Goal: Communication & Community: Participate in discussion

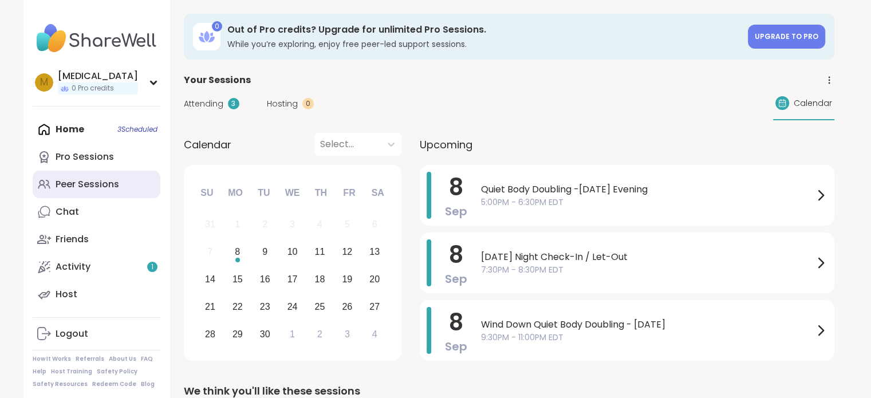
click at [93, 181] on div "Peer Sessions" at bounding box center [88, 184] width 64 height 13
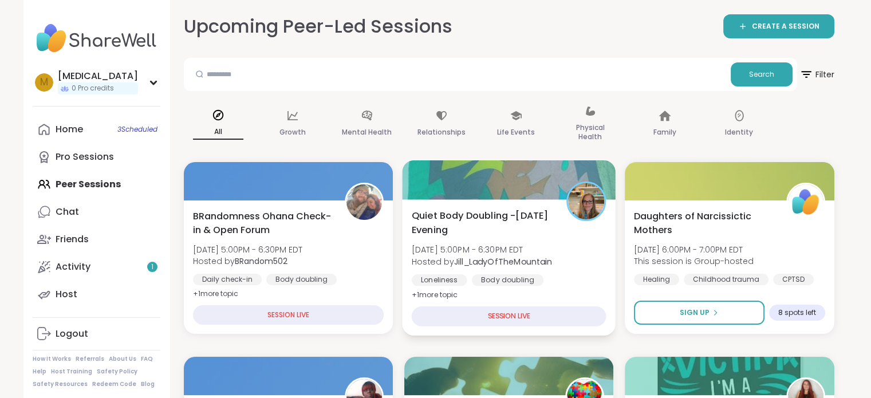
click at [520, 234] on span "Quiet Body Doubling -[DATE] Evening" at bounding box center [482, 222] width 142 height 28
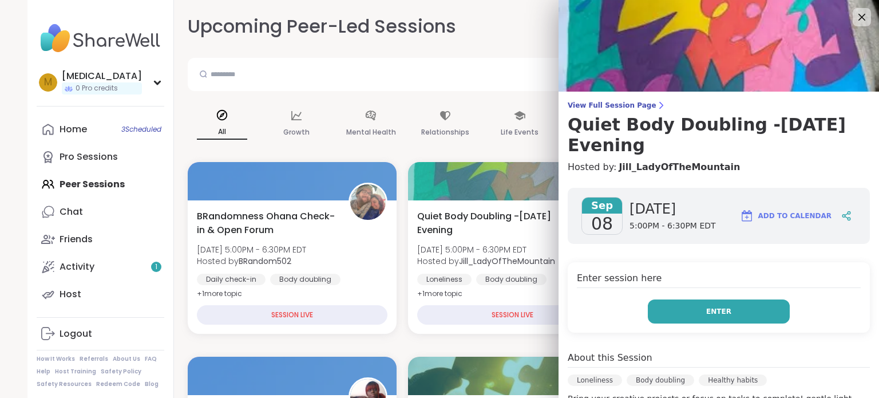
click at [666, 307] on button "Enter" at bounding box center [719, 311] width 142 height 24
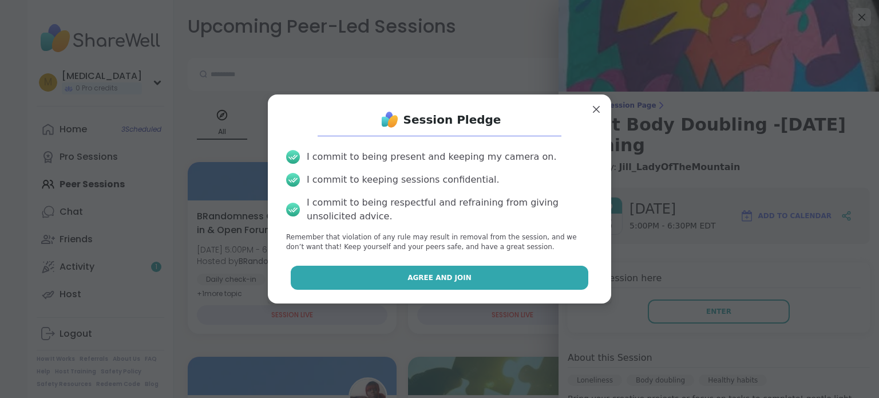
click at [538, 281] on button "Agree and Join" at bounding box center [440, 278] width 298 height 24
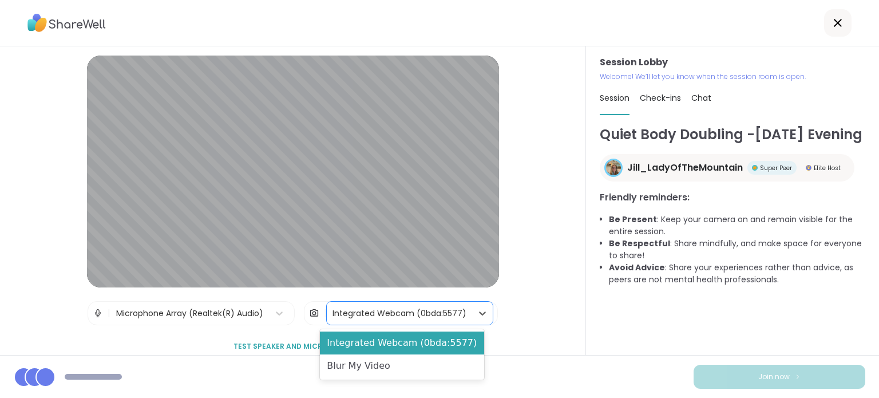
click at [378, 312] on div "Integrated Webcam (0bda:5577)" at bounding box center [400, 313] width 134 height 12
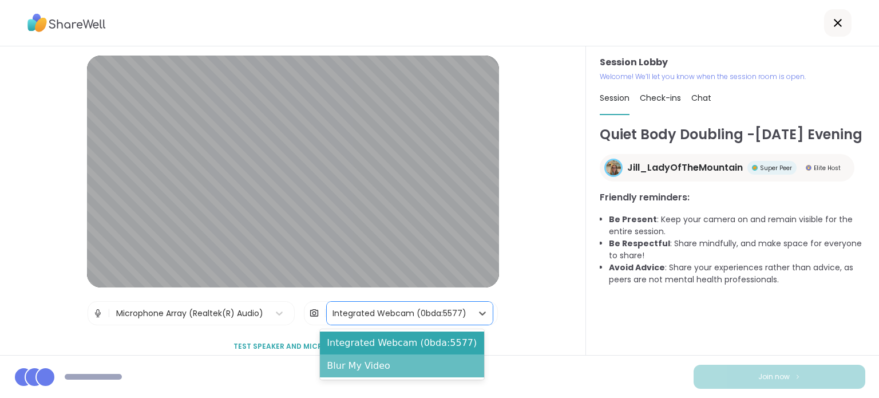
click at [375, 366] on div "Blur My Video" at bounding box center [402, 365] width 164 height 23
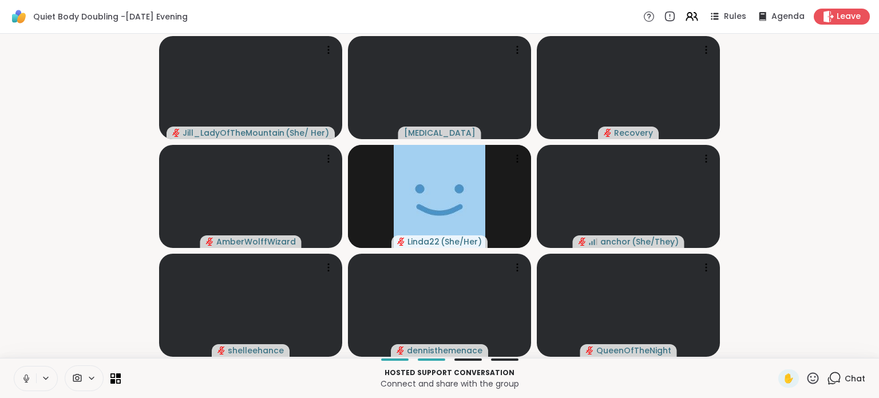
click at [24, 382] on icon at bounding box center [26, 378] width 10 height 10
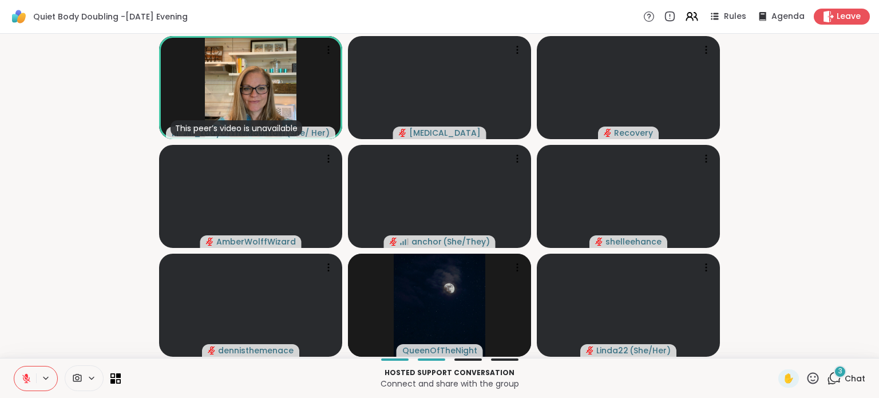
click at [839, 370] on span "3" at bounding box center [841, 371] width 4 height 10
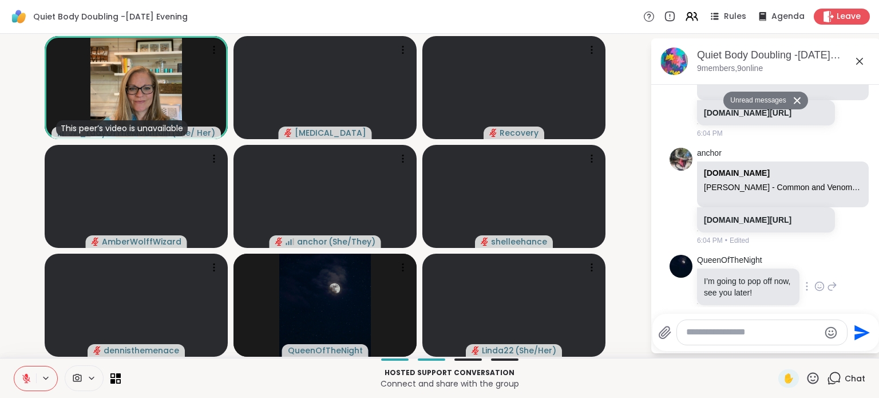
scroll to position [3352, 0]
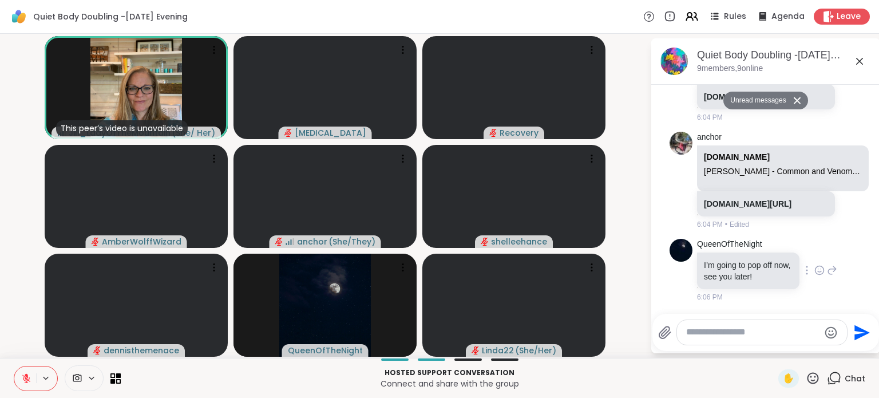
click at [816, 267] on icon at bounding box center [820, 270] width 9 height 9
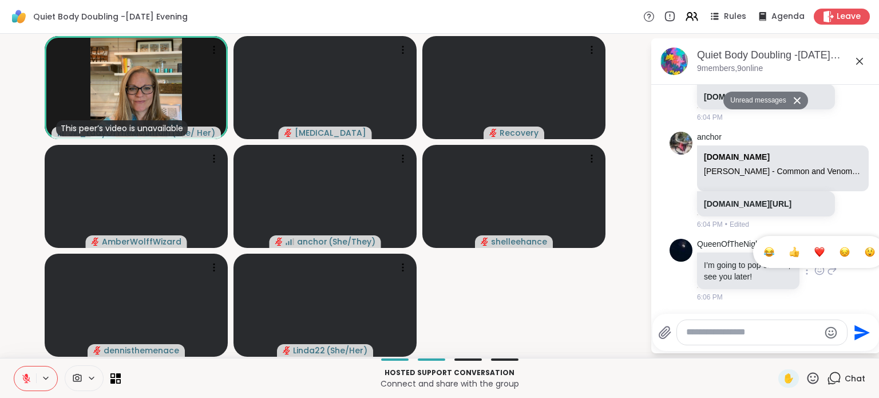
click at [808, 258] on button "Select Reaction: Heart" at bounding box center [819, 251] width 23 height 23
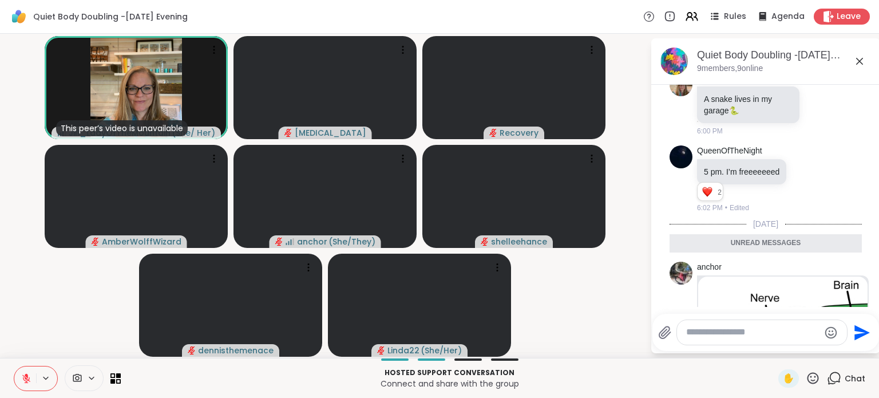
scroll to position [2896, 0]
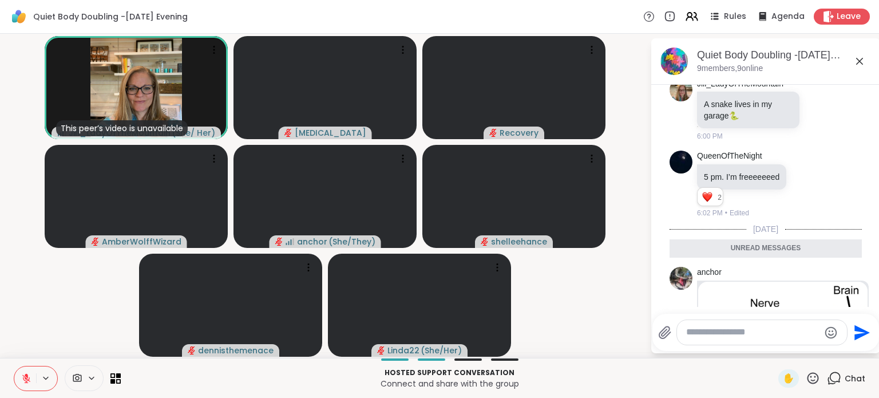
click at [735, 329] on textarea "Type your message" at bounding box center [752, 332] width 133 height 12
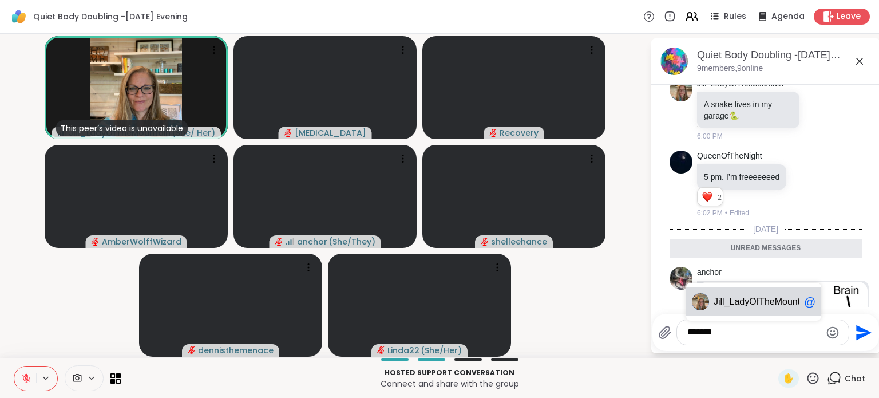
click at [757, 302] on span "ill_LadyOfTheMountain" at bounding box center [765, 301] width 94 height 11
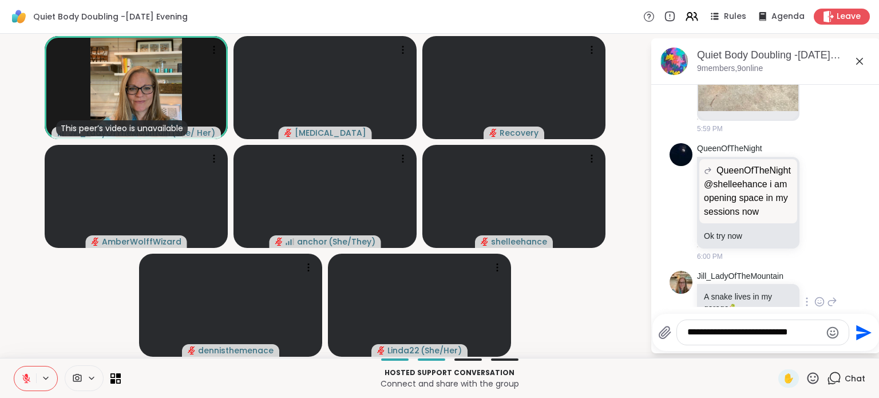
scroll to position [2609, 0]
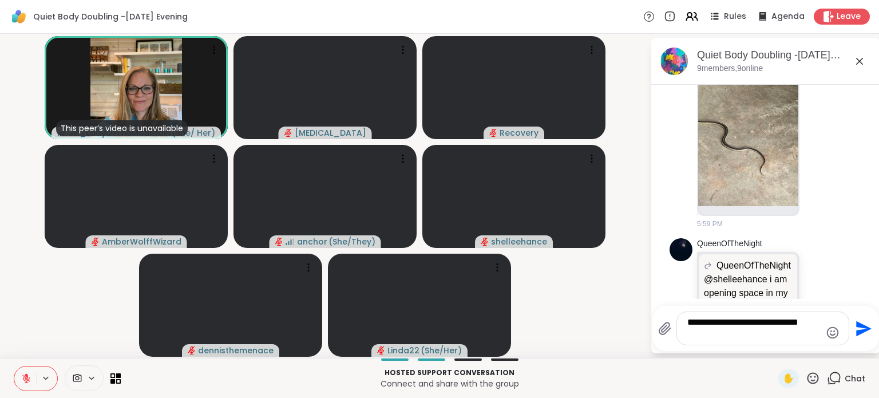
type textarea "**********"
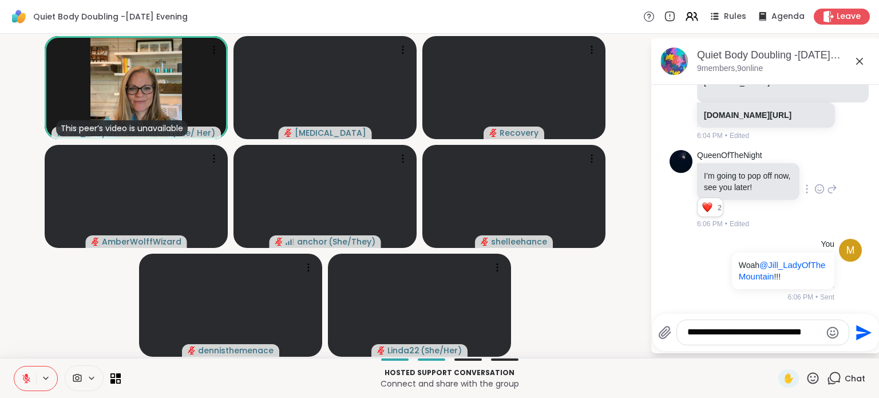
scroll to position [3425, 0]
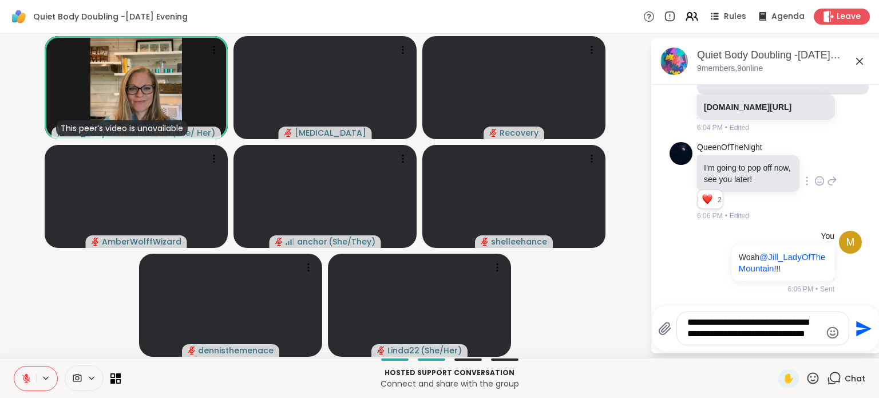
click at [819, 323] on textarea "**********" at bounding box center [753, 328] width 133 height 23
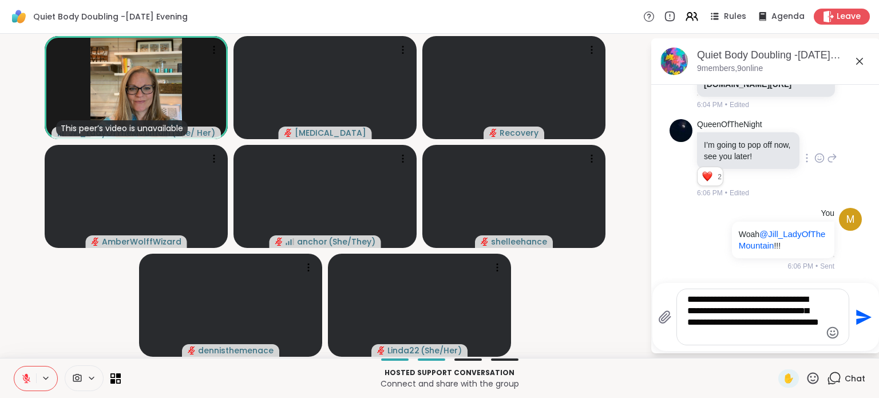
drag, startPoint x: 820, startPoint y: 324, endPoint x: 798, endPoint y: 325, distance: 21.8
click at [798, 325] on div "**********" at bounding box center [763, 317] width 172 height 56
click at [689, 338] on textarea "**********" at bounding box center [753, 317] width 133 height 46
type textarea "**********"
click at [867, 313] on icon "Send" at bounding box center [862, 317] width 18 height 18
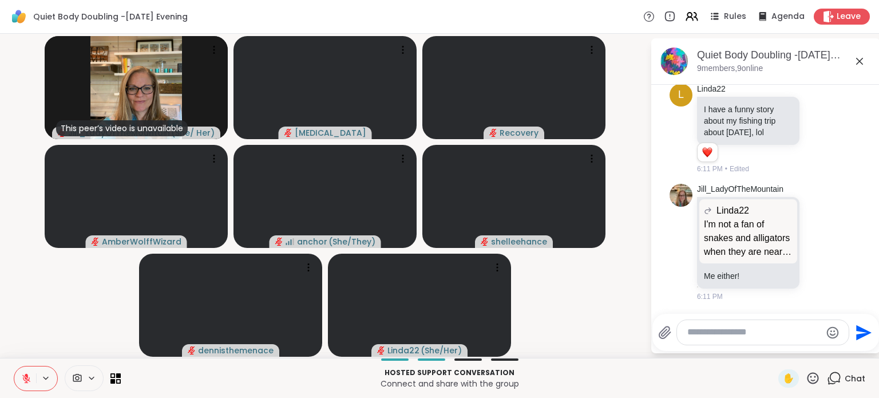
scroll to position [3919, 0]
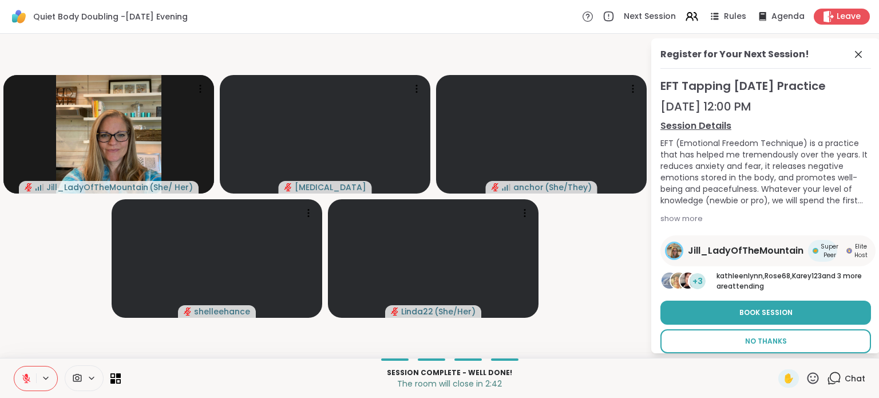
click at [764, 338] on span "No Thanks" at bounding box center [766, 341] width 42 height 10
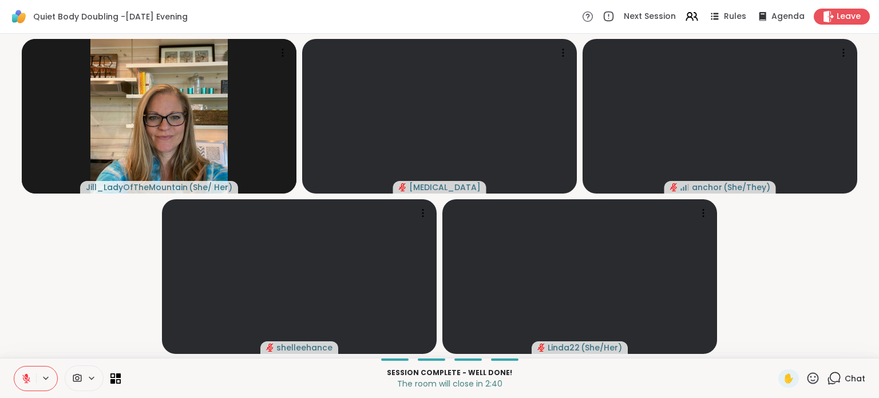
click at [828, 381] on icon at bounding box center [834, 378] width 14 height 14
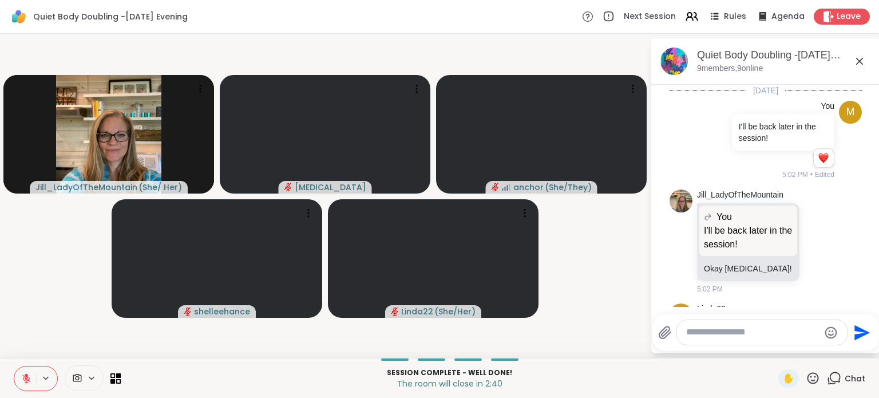
scroll to position [3908, 0]
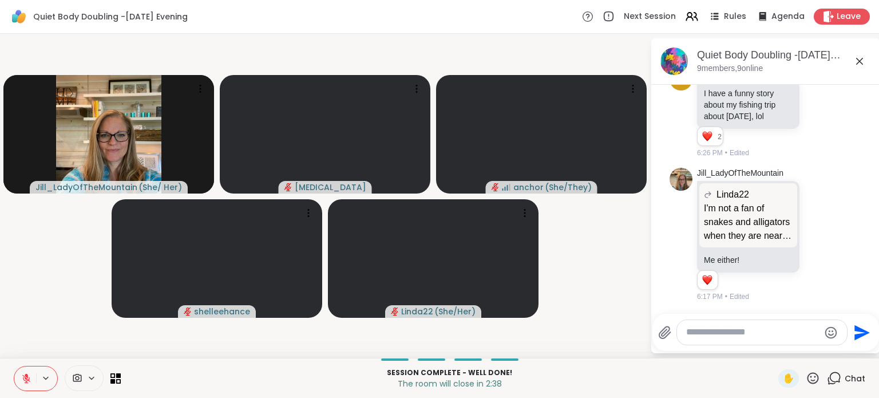
click at [723, 328] on textarea "Type your message" at bounding box center [752, 332] width 133 height 12
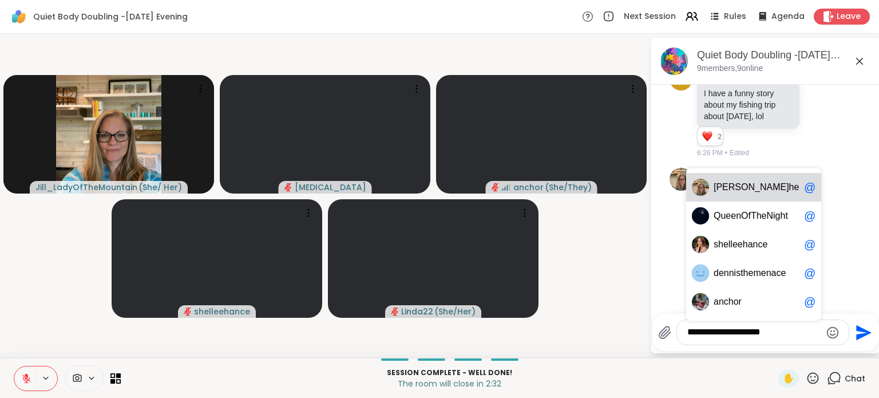
click at [748, 193] on div "[PERSON_NAME] h eMountain @" at bounding box center [753, 187] width 135 height 29
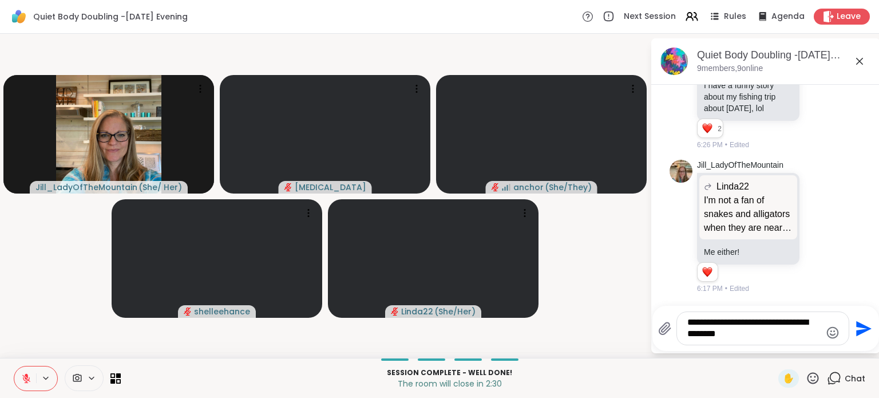
click at [799, 320] on textarea "**********" at bounding box center [753, 328] width 133 height 23
type textarea "**********"
click at [860, 334] on icon "Send" at bounding box center [862, 328] width 18 height 18
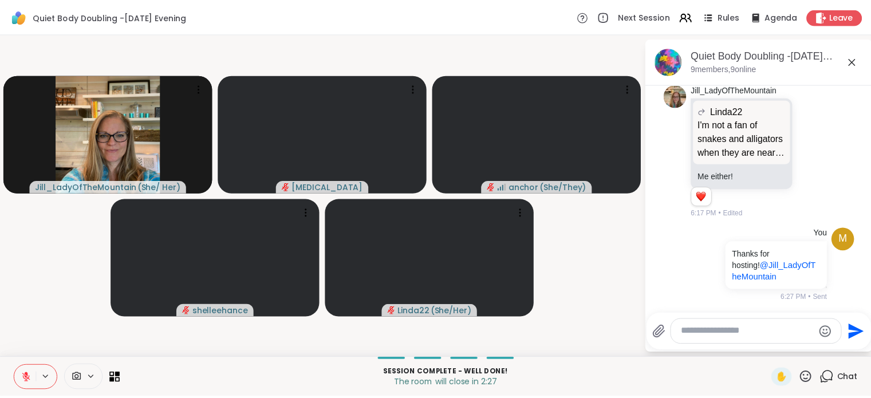
scroll to position [3992, 0]
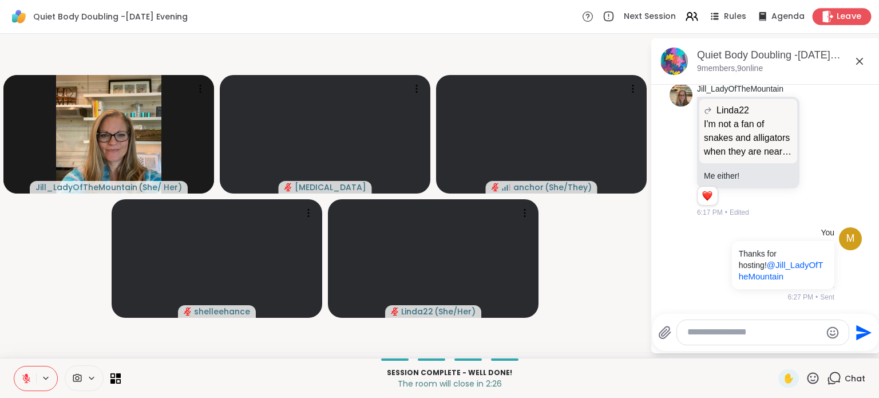
click at [823, 11] on icon at bounding box center [828, 16] width 11 height 12
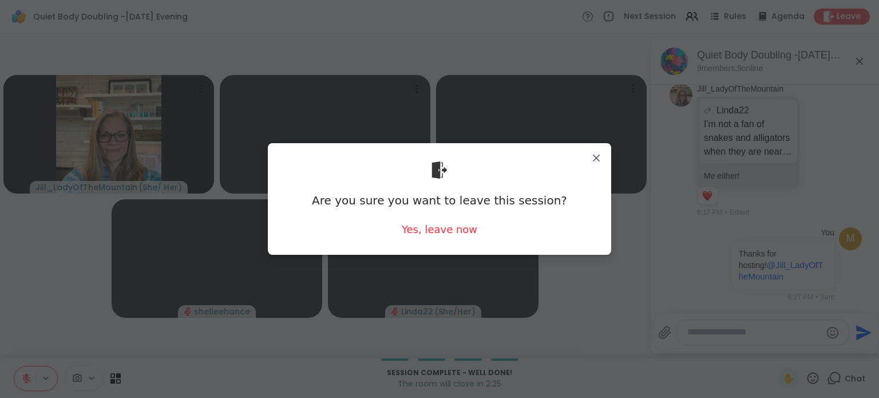
click at [435, 239] on div "Are you sure you want to leave this session? Yes, leave now" at bounding box center [439, 198] width 325 height 93
click at [429, 230] on div "Yes, leave now" at bounding box center [440, 229] width 76 height 14
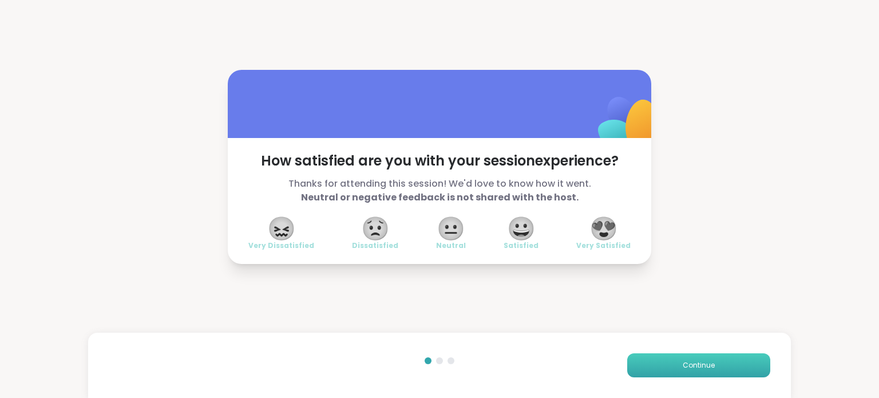
click at [627, 357] on button "Continue" at bounding box center [698, 365] width 143 height 24
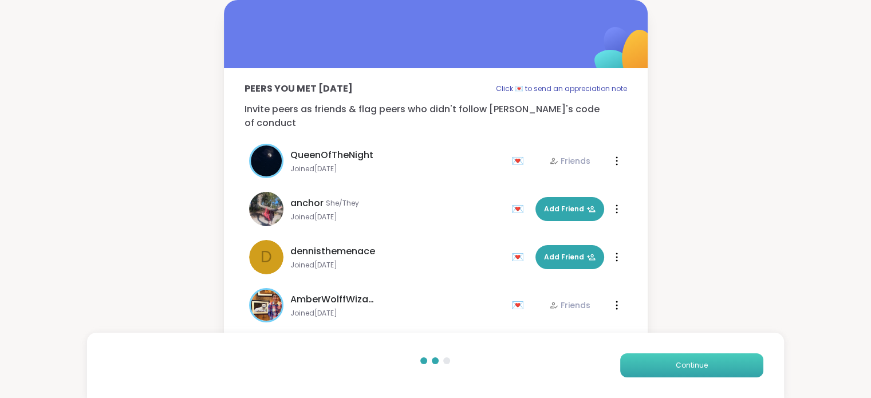
click at [637, 363] on button "Continue" at bounding box center [691, 365] width 143 height 24
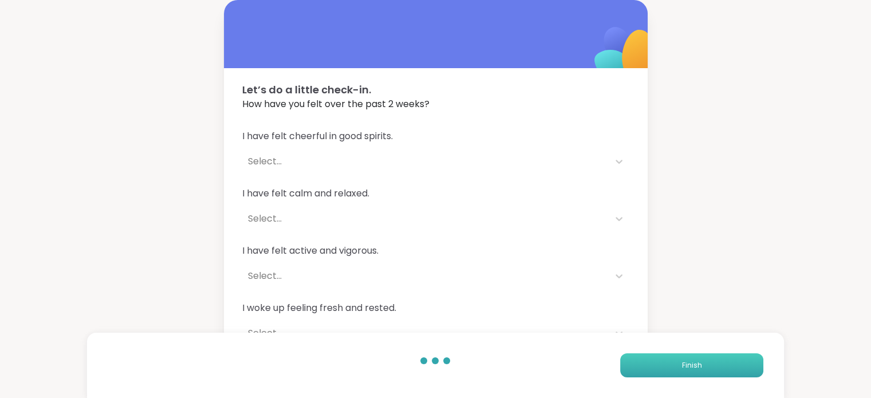
click at [637, 363] on button "Finish" at bounding box center [691, 365] width 143 height 24
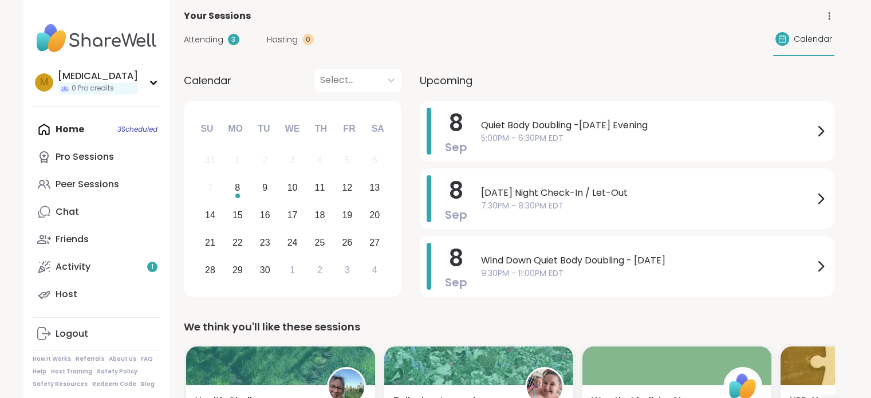
scroll to position [64, 0]
click at [85, 185] on div "Peer Sessions" at bounding box center [88, 184] width 64 height 13
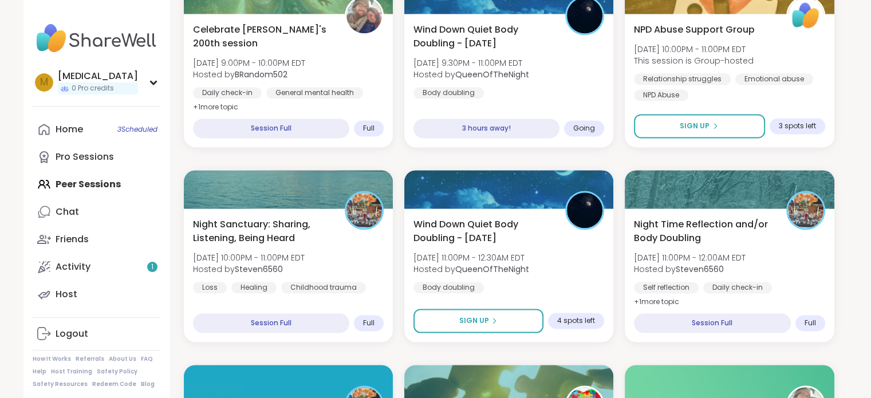
scroll to position [1550, 0]
